Goal: Contribute content: Contribute content

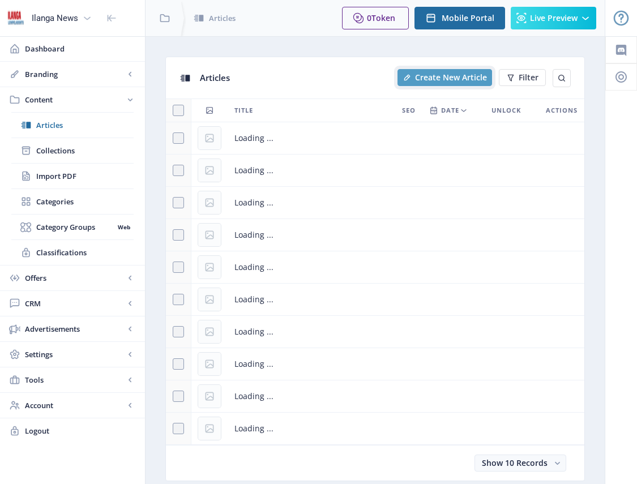
click at [460, 79] on span "Create New Article" at bounding box center [451, 77] width 72 height 9
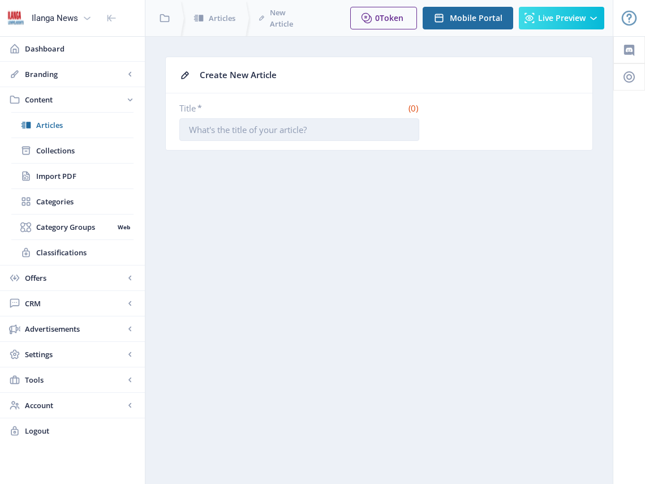
click at [295, 118] on input "Title *" at bounding box center [299, 129] width 240 height 23
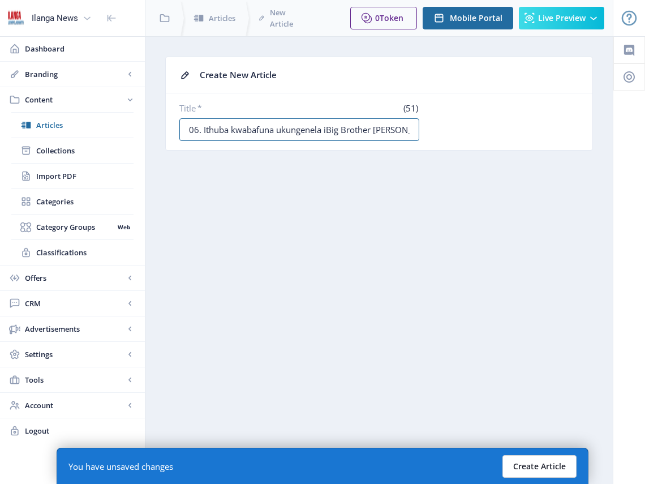
type input "06. Ithuba kwabafuna ukungenela iBig Brother [PERSON_NAME]"
click at [556, 468] on button "Create Article" at bounding box center [540, 466] width 74 height 23
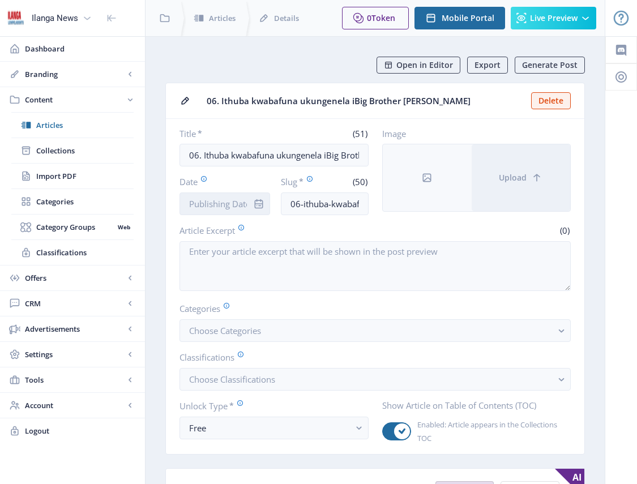
click at [231, 200] on input "Date" at bounding box center [224, 203] width 91 height 23
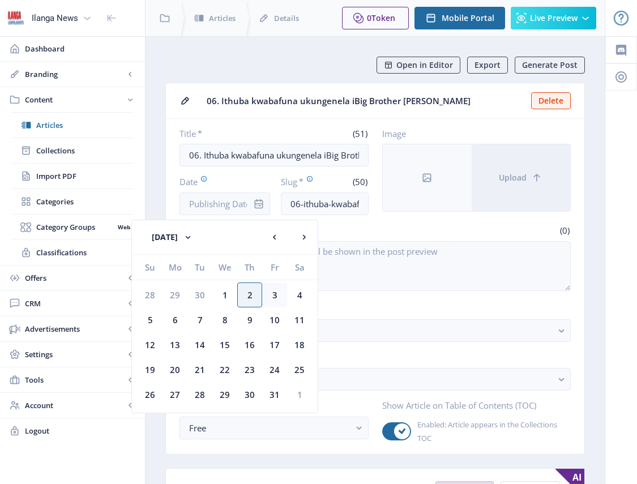
click at [272, 301] on div "3" at bounding box center [274, 294] width 25 height 25
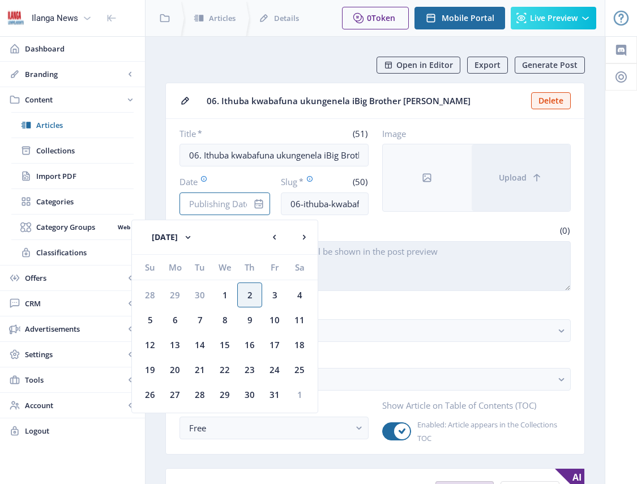
type input "[DATE]"
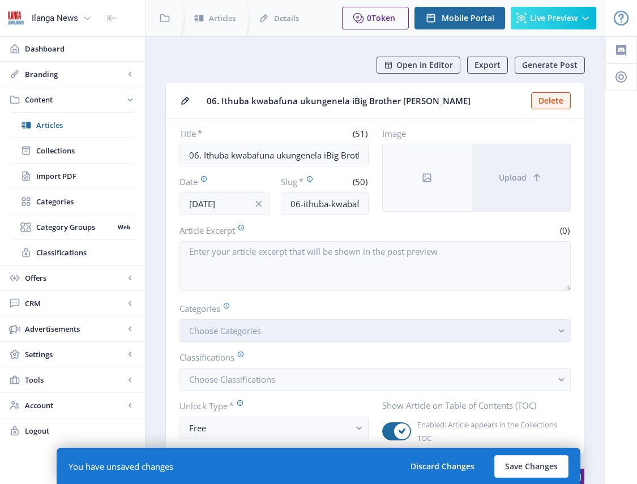
click at [232, 336] on button "Choose Categories" at bounding box center [374, 330] width 391 height 23
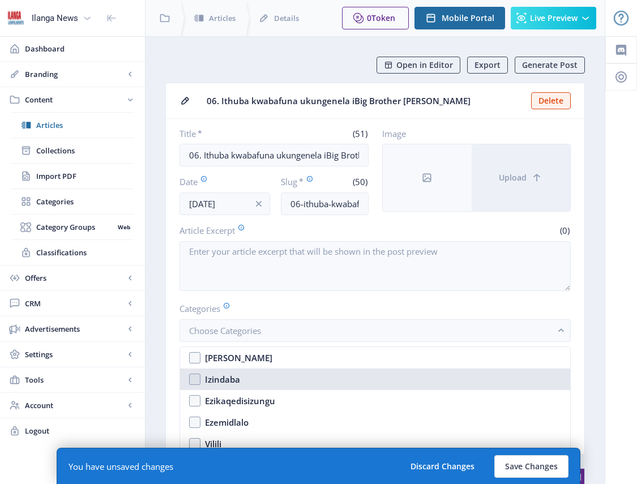
click at [201, 380] on nb-option "Izindaba" at bounding box center [375, 380] width 390 height 22
checkbox input "true"
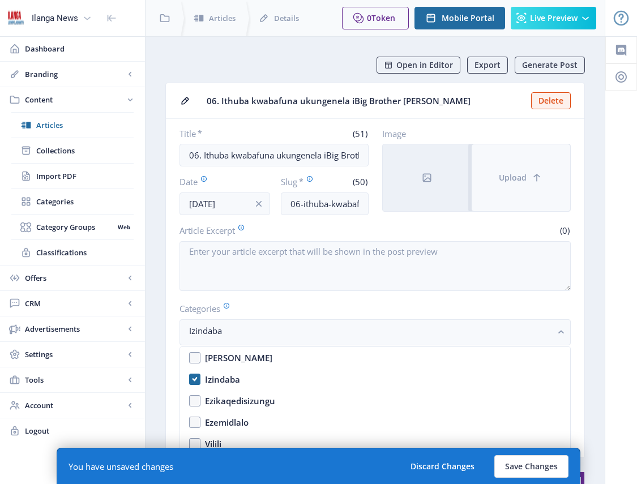
click at [495, 182] on button "Upload" at bounding box center [521, 177] width 99 height 67
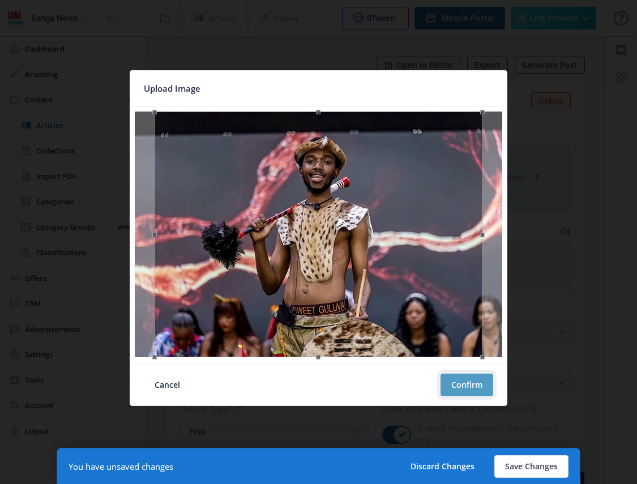
click at [470, 379] on button "Confirm" at bounding box center [466, 385] width 53 height 23
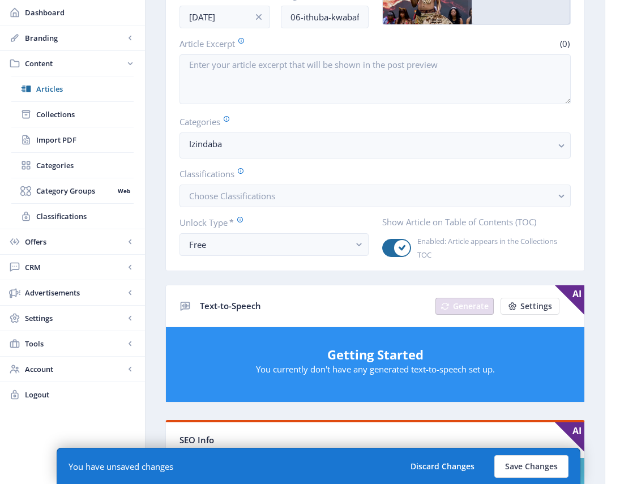
scroll to position [192, 0]
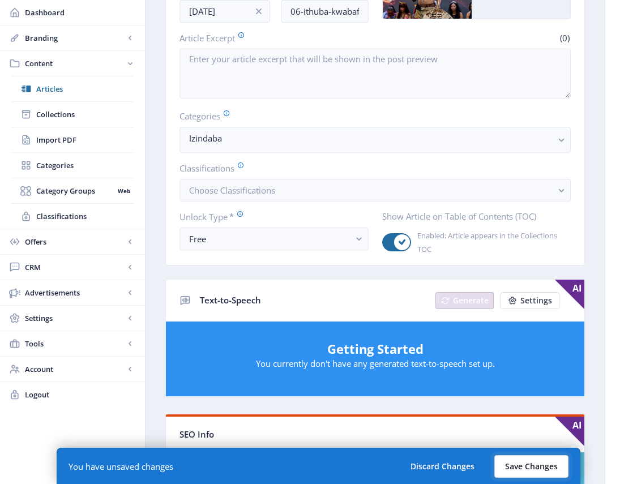
click at [547, 465] on button "Save Changes" at bounding box center [531, 466] width 74 height 23
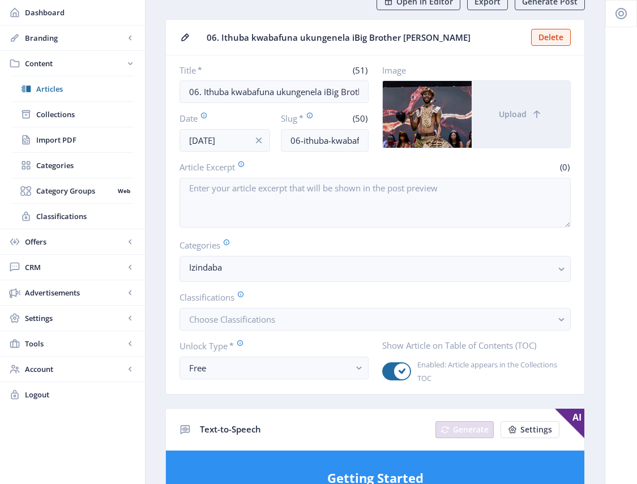
scroll to position [0, 0]
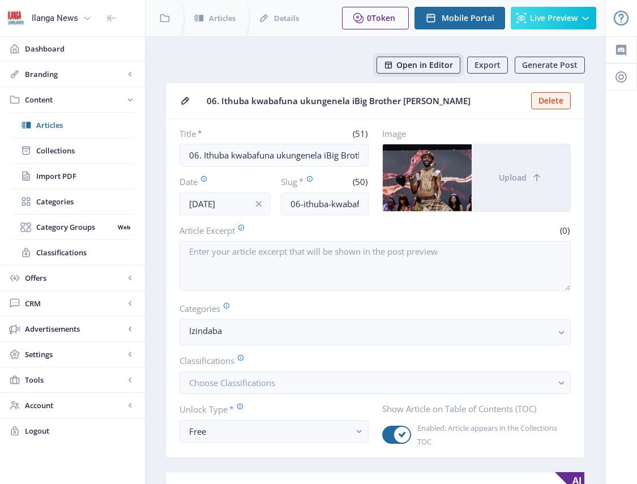
click at [431, 62] on span "Open in Editor" at bounding box center [424, 65] width 57 height 9
